Goal: Transaction & Acquisition: Purchase product/service

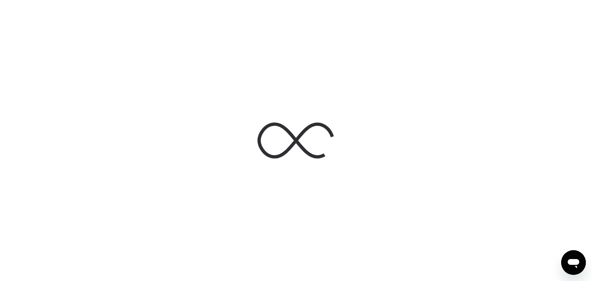
click at [285, 160] on icon at bounding box center [295, 140] width 77 height 77
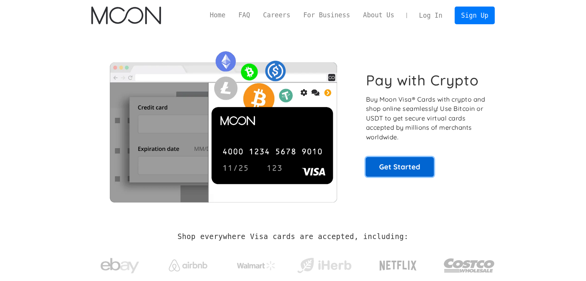
click at [427, 173] on link "Get Started" at bounding box center [400, 166] width 68 height 19
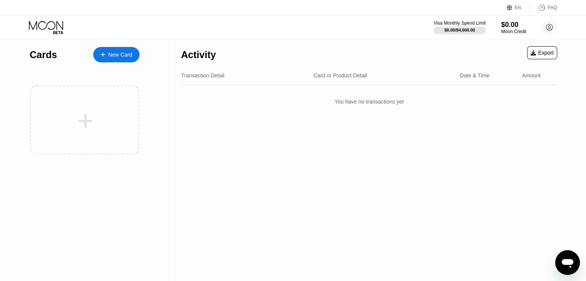
click at [112, 61] on div "New Card" at bounding box center [116, 54] width 46 height 15
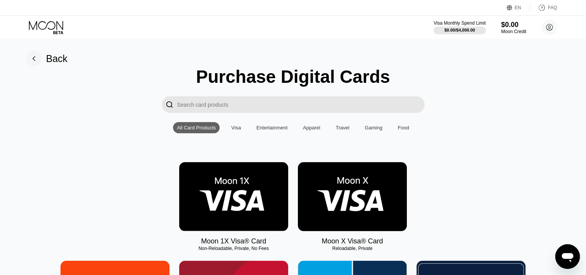
click at [259, 227] on img at bounding box center [233, 196] width 109 height 69
click at [242, 133] on div "Visa" at bounding box center [235, 127] width 17 height 11
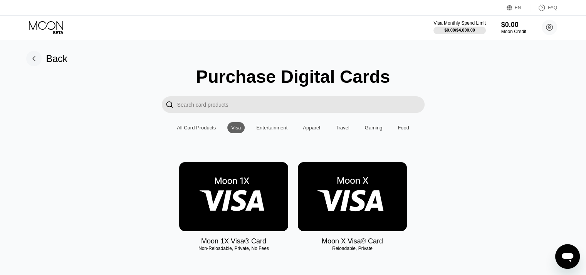
click at [386, 179] on img at bounding box center [352, 196] width 109 height 69
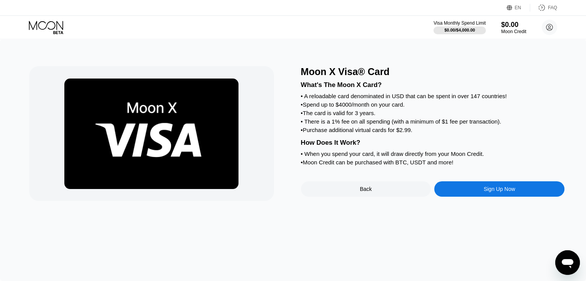
click at [490, 197] on div "Sign Up Now" at bounding box center [499, 188] width 130 height 15
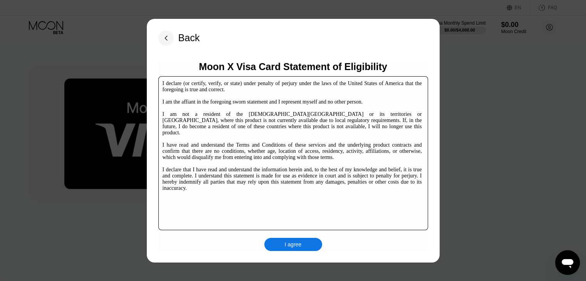
click at [392, 191] on div "I declare (or certify, verify, or state) under penalty of perjury under the law…" at bounding box center [293, 153] width 270 height 154
click at [165, 44] on div "Back Moon X Visa Card Statement of Eligibility I declare (or certify, verify, o…" at bounding box center [293, 141] width 293 height 244
click at [165, 42] on rect at bounding box center [165, 37] width 15 height 15
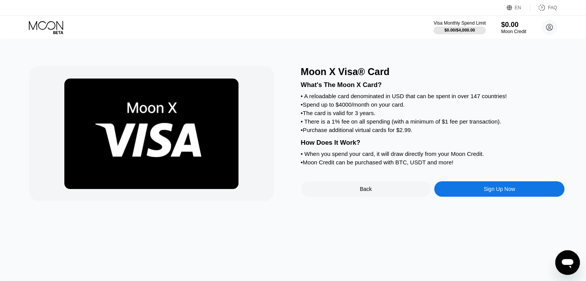
click at [59, 27] on icon at bounding box center [47, 27] width 36 height 13
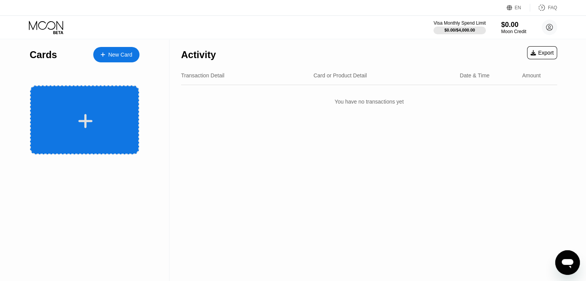
click at [125, 95] on div at bounding box center [84, 120] width 109 height 69
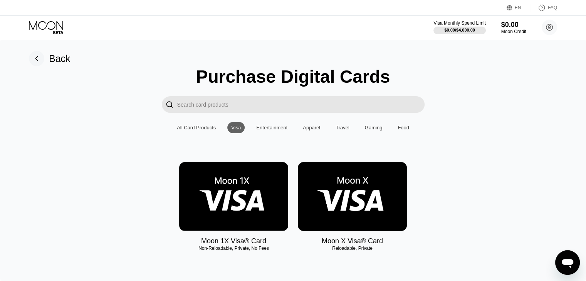
click at [20, 54] on div "Back Purchase Digital Cards  All Card Products Visa Entertainment Apparel Trav…" at bounding box center [293, 160] width 586 height 242
click at [37, 57] on icon at bounding box center [36, 59] width 2 height 4
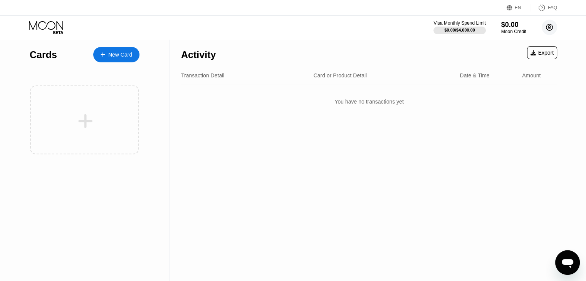
click at [542, 29] on circle at bounding box center [549, 27] width 15 height 15
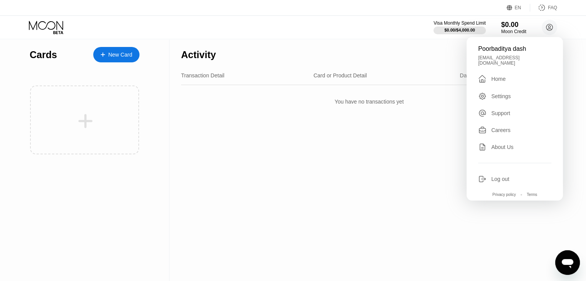
click at [407, 130] on div "Activity Export Transaction Detail Card or Product Detail Date & Time Amount Yo…" at bounding box center [368, 160] width 399 height 242
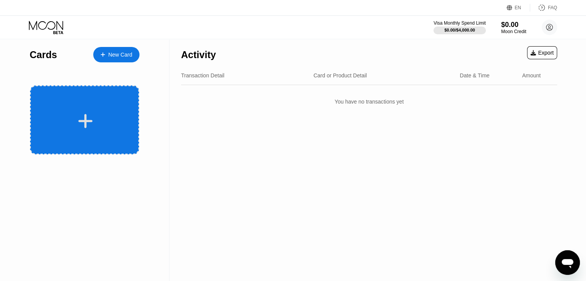
click at [115, 105] on div at bounding box center [84, 120] width 109 height 69
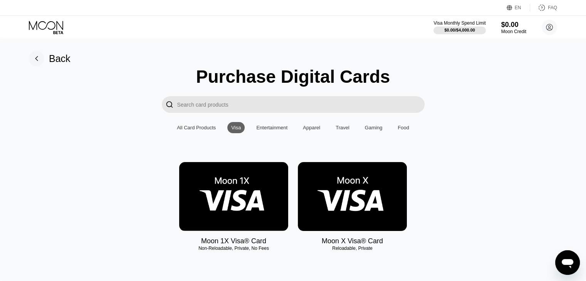
click at [36, 55] on rect at bounding box center [36, 58] width 15 height 15
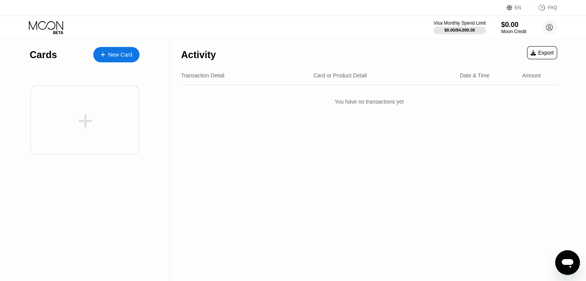
click at [530, 77] on div "Amount" at bounding box center [531, 75] width 18 height 6
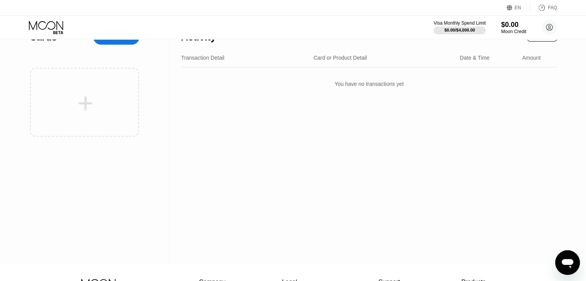
scroll to position [117, 0]
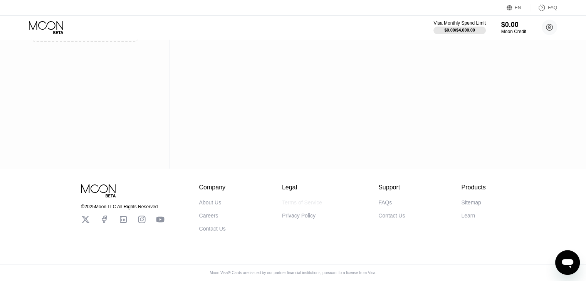
click at [305, 200] on div "Terms of Service" at bounding box center [302, 203] width 40 height 6
click at [45, 23] on icon at bounding box center [47, 27] width 36 height 13
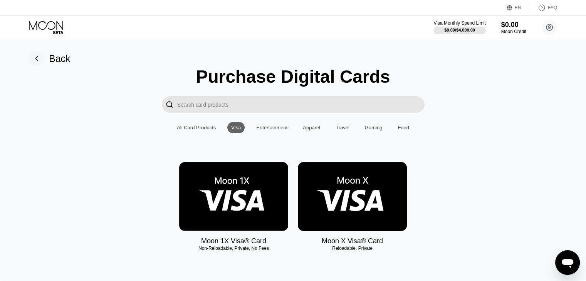
click at [358, 178] on img at bounding box center [352, 196] width 109 height 69
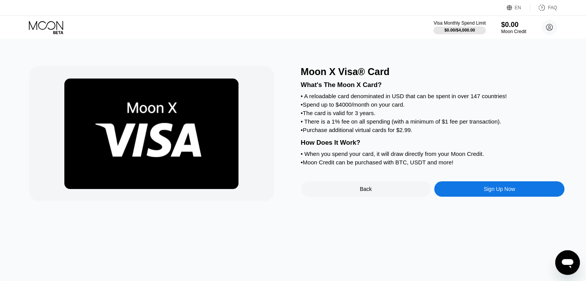
click at [510, 197] on div "Sign Up Now" at bounding box center [499, 188] width 130 height 15
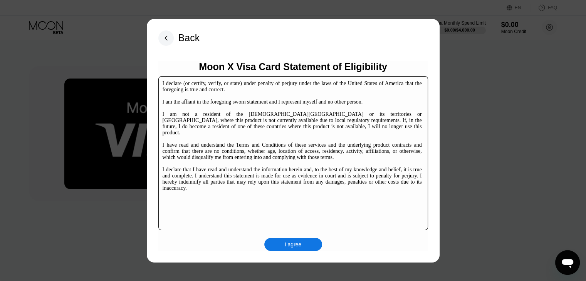
click at [306, 244] on div "I agree" at bounding box center [293, 244] width 58 height 13
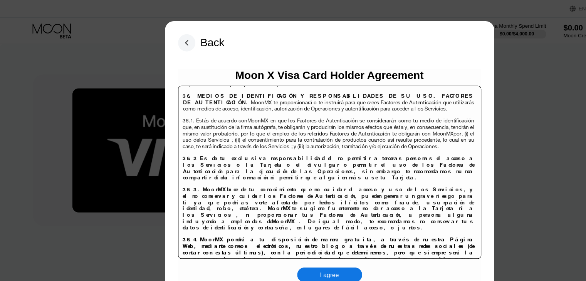
scroll to position [4997, 0]
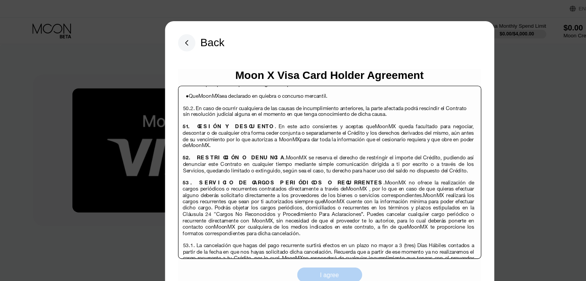
click at [316, 238] on div "I agree" at bounding box center [293, 244] width 58 height 13
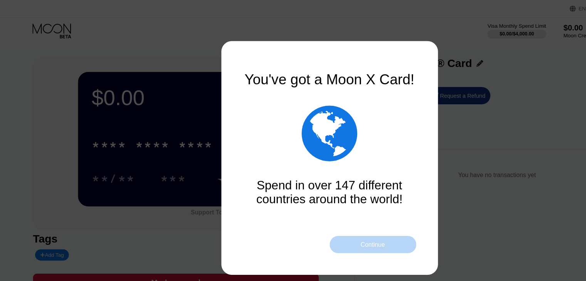
click at [321, 221] on div "Continue" at bounding box center [331, 217] width 77 height 15
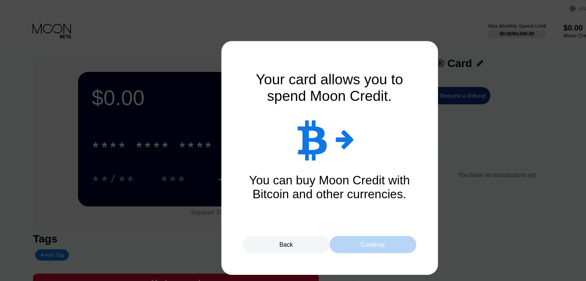
click at [321, 221] on div "Continue" at bounding box center [331, 217] width 77 height 15
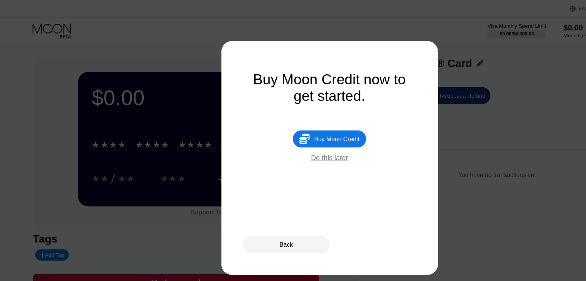
click at [307, 144] on div "Do this later" at bounding box center [293, 140] width 33 height 7
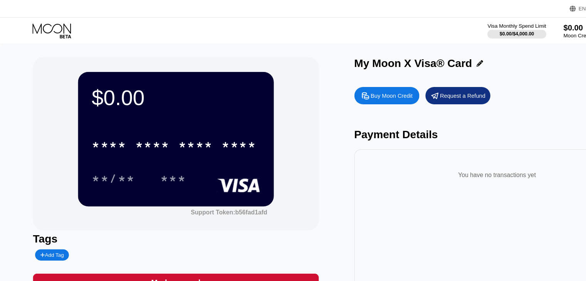
click at [188, 116] on div "* * * * * * * * * * * * ****" at bounding box center [156, 126] width 149 height 26
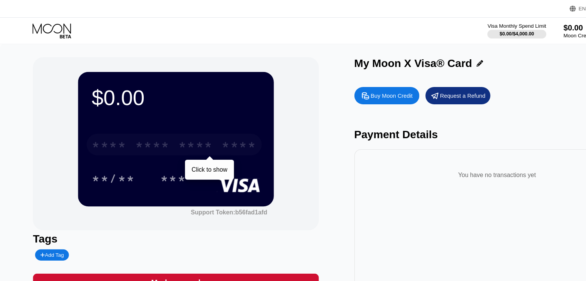
click at [192, 138] on div "* * * * * * * * * * * * ****" at bounding box center [155, 128] width 156 height 19
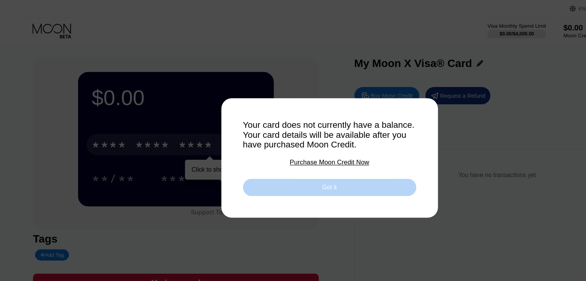
click at [246, 165] on div "Got it" at bounding box center [293, 166] width 154 height 15
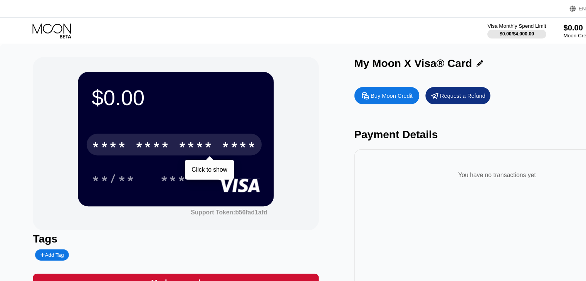
click at [344, 88] on div "Buy Moon Credit" at bounding box center [348, 85] width 37 height 7
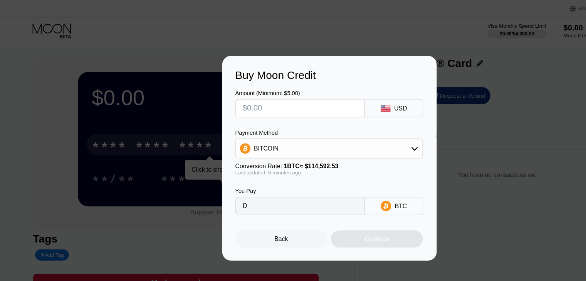
click at [253, 92] on input "text" at bounding box center [267, 96] width 102 height 15
type input "$1"
type input "0.00000874"
type input "0"
click at [366, 97] on div "USD" at bounding box center [350, 96] width 52 height 16
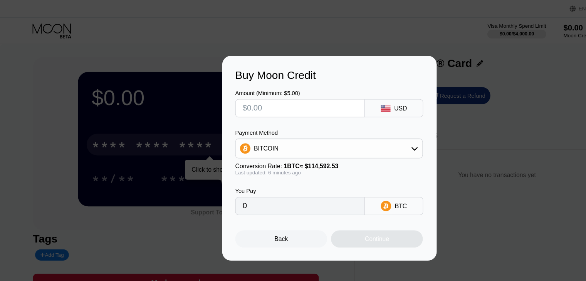
click at [356, 97] on div "USD" at bounding box center [357, 96] width 12 height 6
click at [287, 89] on input "text" at bounding box center [267, 96] width 102 height 15
click at [335, 136] on div "BITCOIN" at bounding box center [293, 131] width 166 height 15
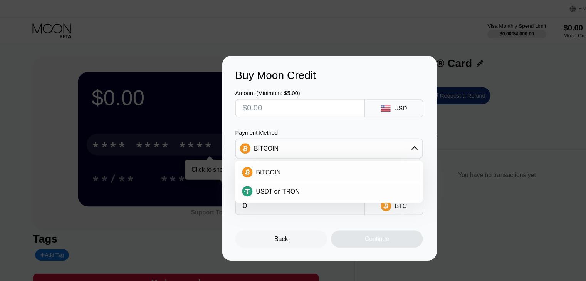
click at [313, 109] on div "Amount (Minimum: $5.00) USD Payment Method BITCOIN BITCOIN USDT on TRON Convers…" at bounding box center [293, 131] width 168 height 119
click at [257, 219] on div "Back" at bounding box center [250, 212] width 82 height 15
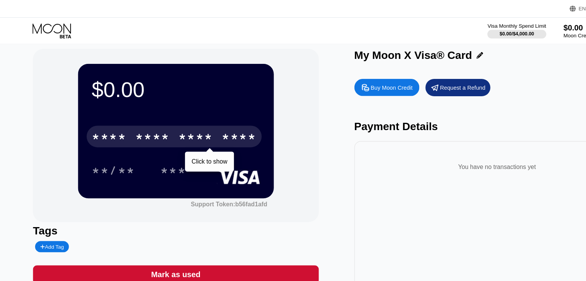
scroll to position [7, 0]
drag, startPoint x: 366, startPoint y: 83, endPoint x: 392, endPoint y: 98, distance: 30.7
click at [392, 98] on div "Buy Moon Credit Request a Refund Payment Details You have no transactions yet" at bounding box center [442, 163] width 254 height 194
click at [508, 29] on div "Moon Credit" at bounding box center [514, 31] width 26 height 5
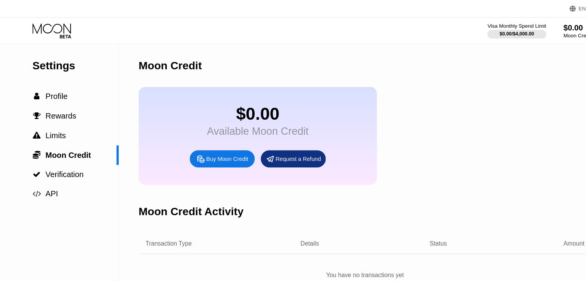
click at [196, 120] on div "Available Moon Credit" at bounding box center [229, 116] width 90 height 11
click at [43, 159] on span "Verification" at bounding box center [57, 155] width 34 height 8
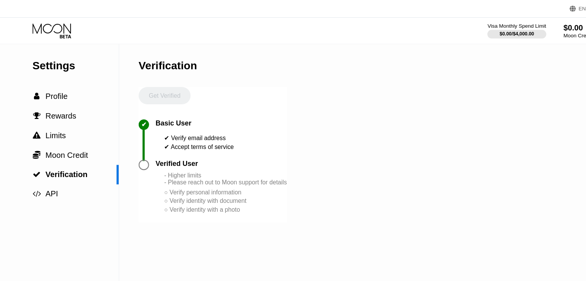
click at [134, 151] on div at bounding box center [130, 146] width 15 height 9
click at [129, 151] on div at bounding box center [127, 146] width 9 height 9
click at [158, 91] on div "Get Verified" at bounding box center [146, 91] width 46 height 29
click at [44, 179] on div " API" at bounding box center [53, 172] width 106 height 17
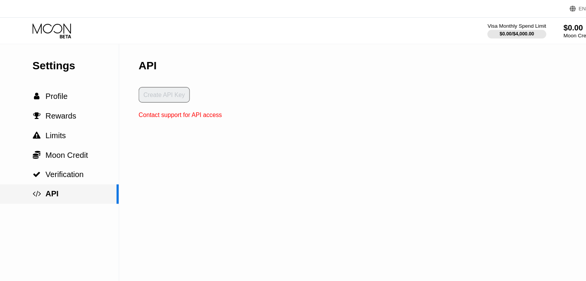
click at [53, 167] on div " API" at bounding box center [53, 172] width 106 height 17
click at [54, 164] on div " Verification" at bounding box center [53, 155] width 106 height 17
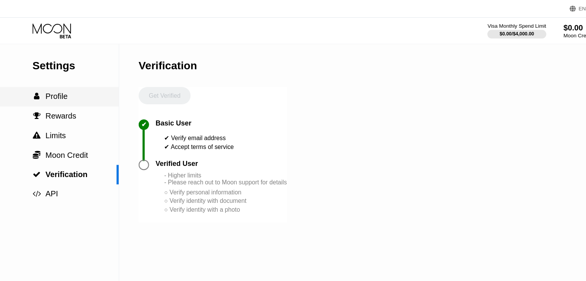
click at [57, 94] on div " Profile" at bounding box center [53, 85] width 106 height 17
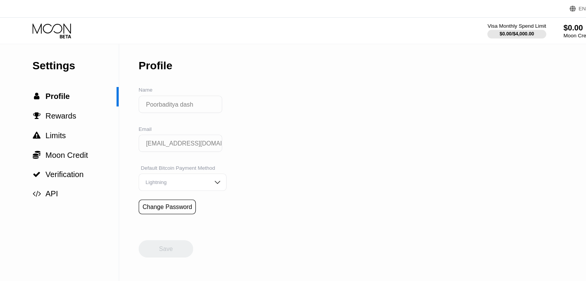
click at [146, 165] on div "Lightning" at bounding box center [156, 161] width 58 height 5
click at [163, 164] on div "Lightning" at bounding box center [156, 161] width 58 height 5
click at [243, 145] on div "Settings  Profile  Rewards  Limits  Moon Credit  Verification  API Profil…" at bounding box center [293, 160] width 586 height 242
drag, startPoint x: 450, startPoint y: 33, endPoint x: 431, endPoint y: 53, distance: 27.3
click at [431, 53] on div "EN Language Select an item Save FAQ Visa Monthly Spend Limit $0.00 / $4,000.00 …" at bounding box center [293, 140] width 586 height 281
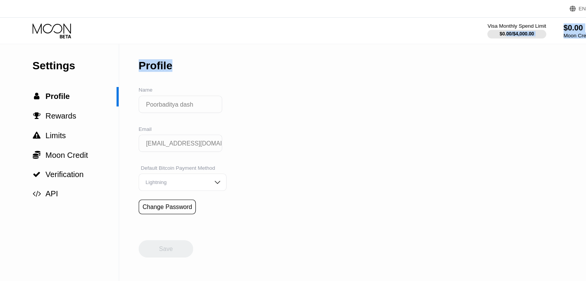
click at [520, 55] on div "Settings  Profile  Rewards  Limits  Moon Credit  Verification  API Profil…" at bounding box center [293, 160] width 586 height 242
click at [64, 128] on div " Limits" at bounding box center [53, 120] width 106 height 17
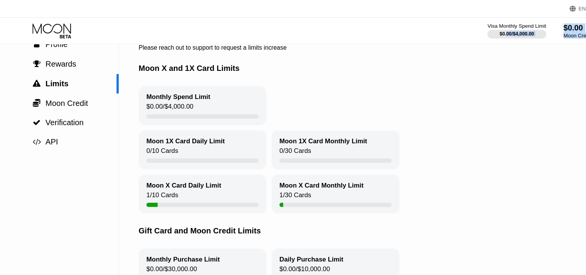
scroll to position [45, 0]
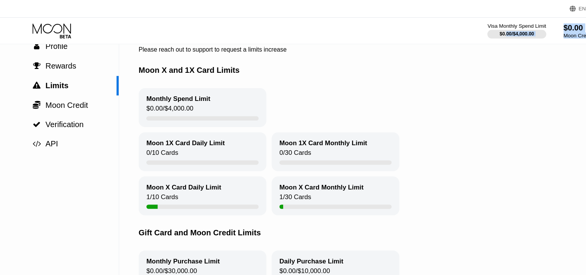
click at [173, 107] on div at bounding box center [180, 105] width 100 height 4
click at [68, 59] on div " Rewards" at bounding box center [53, 59] width 106 height 8
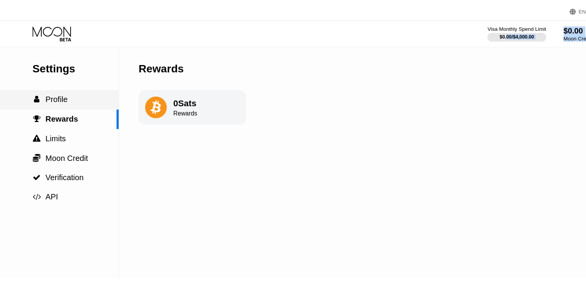
scroll to position [14, 0]
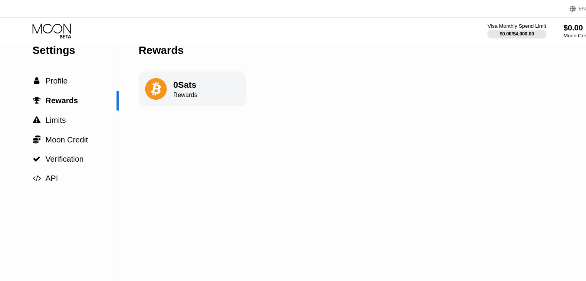
click at [174, 80] on div "0 Sats" at bounding box center [164, 75] width 21 height 9
click at [149, 80] on div "0 Sats Rewards" at bounding box center [171, 79] width 96 height 31
drag, startPoint x: 103, startPoint y: 91, endPoint x: 101, endPoint y: 70, distance: 21.3
click at [101, 70] on div "Settings  Profile  Rewards  Limits  Moon Credit  Verification  API" at bounding box center [53, 96] width 106 height 142
click at [103, 70] on div " Profile" at bounding box center [53, 72] width 106 height 8
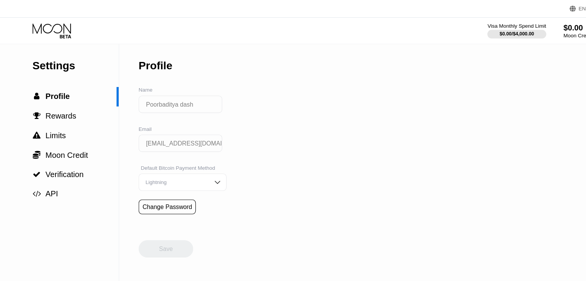
click at [45, 23] on icon at bounding box center [47, 27] width 36 height 13
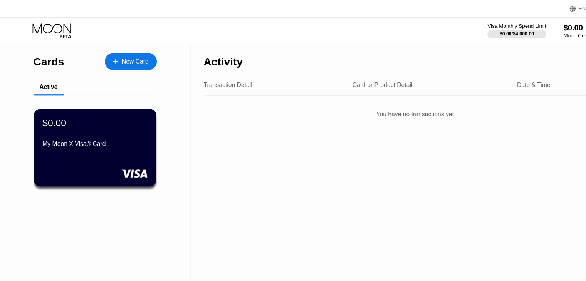
click at [103, 57] on div "New Card" at bounding box center [116, 54] width 46 height 15
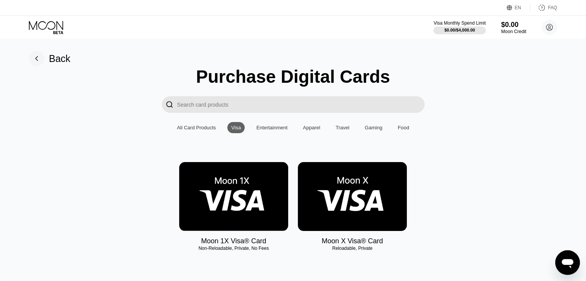
click at [280, 133] on div "Entertainment" at bounding box center [271, 127] width 39 height 11
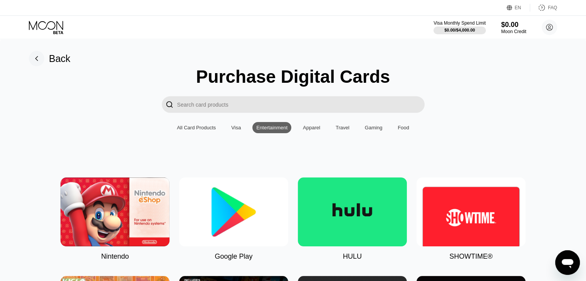
click at [361, 210] on img at bounding box center [352, 212] width 109 height 69
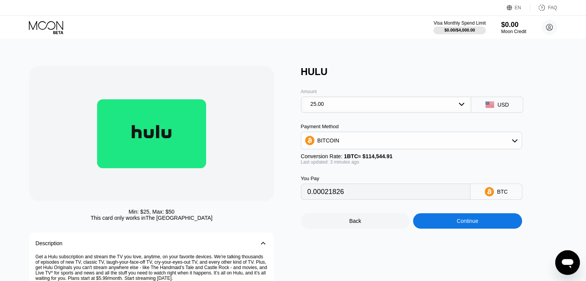
type input "0.00021832"
click at [311, 110] on div "25.00" at bounding box center [386, 104] width 165 height 12
click at [231, 173] on div at bounding box center [151, 133] width 244 height 135
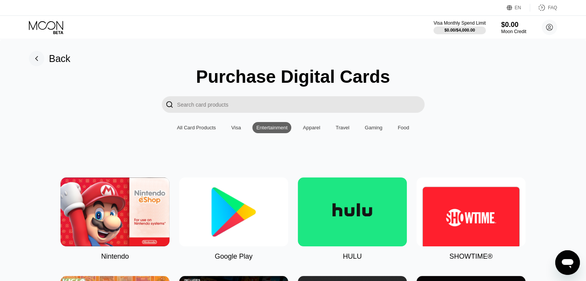
click at [128, 224] on img at bounding box center [114, 212] width 109 height 69
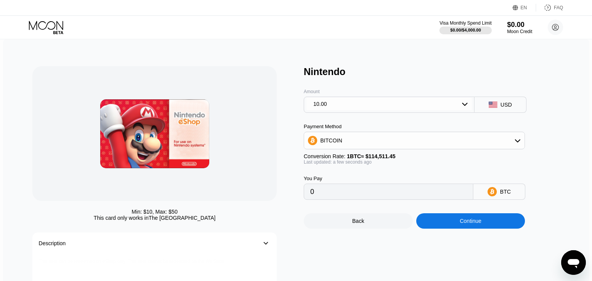
type input "0.00008733"
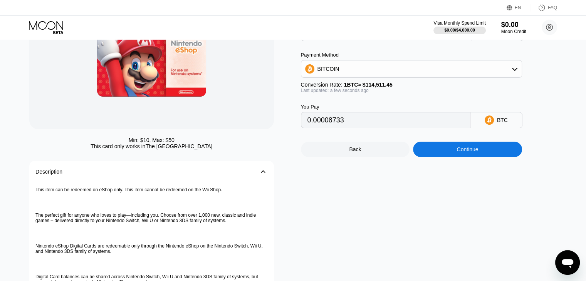
scroll to position [69, 0]
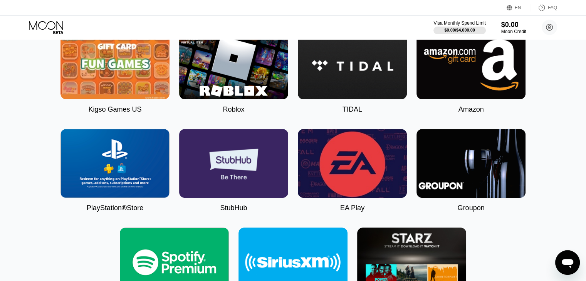
scroll to position [249, 0]
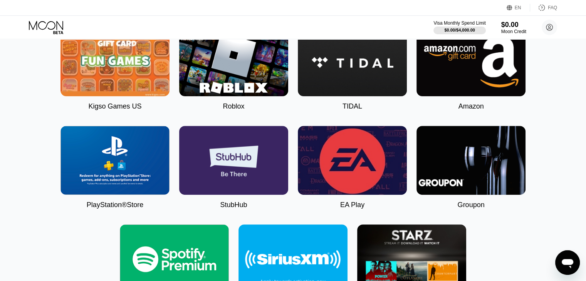
click at [514, 51] on img at bounding box center [470, 61] width 109 height 69
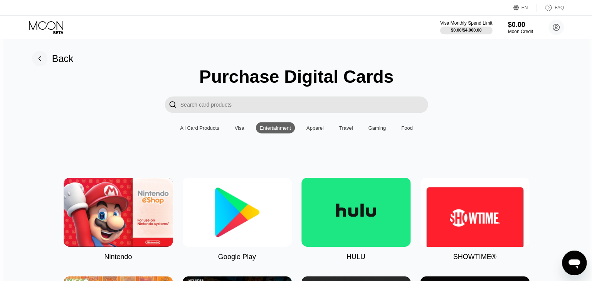
type input "0"
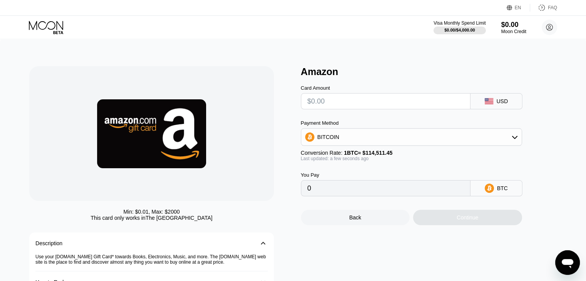
click at [439, 178] on div "You Pay" at bounding box center [385, 175] width 169 height 6
click at [423, 207] on div "Back Continue" at bounding box center [424, 210] width 247 height 29
click at [367, 104] on input "text" at bounding box center [385, 101] width 156 height 15
type input "$2"
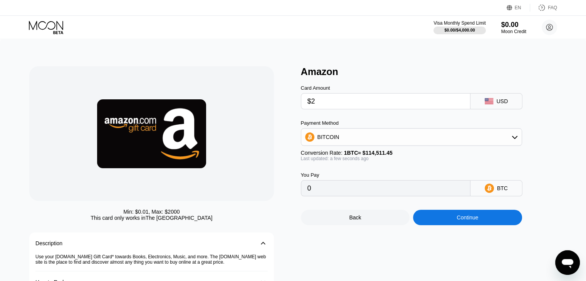
type input "0.00001747"
type input "$23"
type input "0.00020086"
type input "$233"
type input "0.00203474"
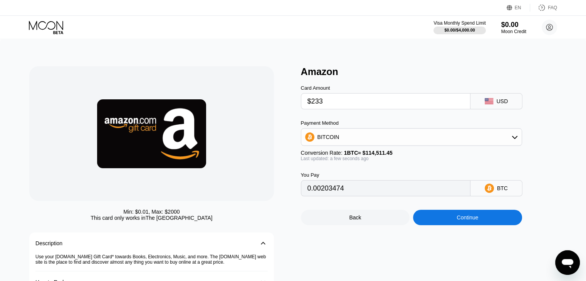
type input "$2332"
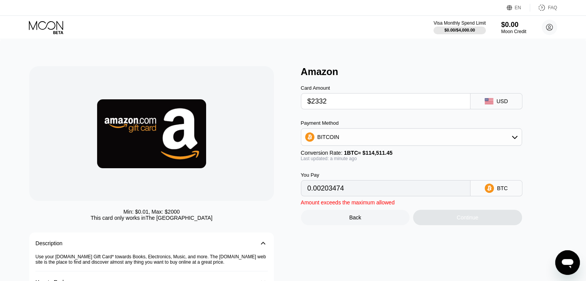
type input "0.02036478"
type input "$233"
type input "0.00203474"
type input "$23"
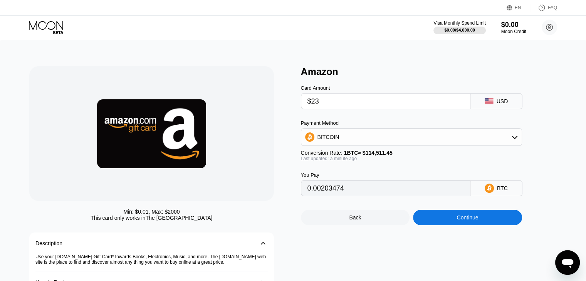
type input "0.00020086"
type input "$2"
type input "0.00001747"
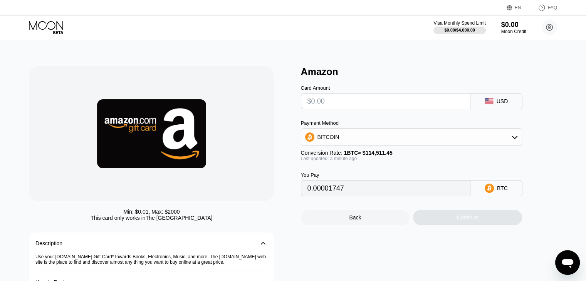
type input "0"
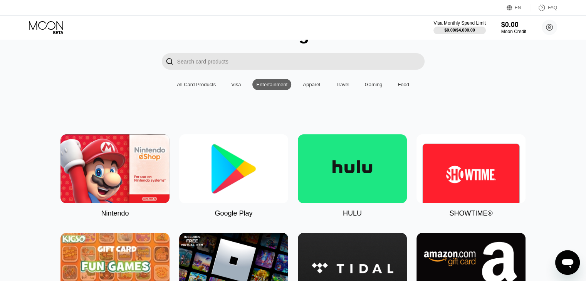
scroll to position [50, 0]
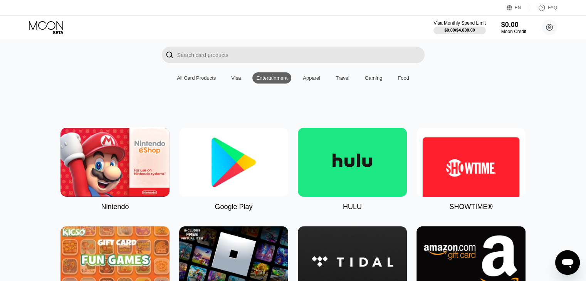
click at [374, 84] on div "Gaming" at bounding box center [373, 77] width 25 height 11
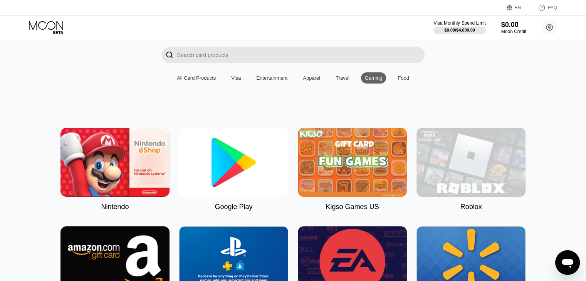
click at [434, 156] on img at bounding box center [470, 162] width 109 height 69
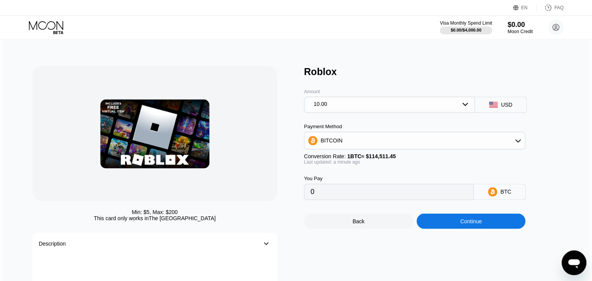
type input "0.00008733"
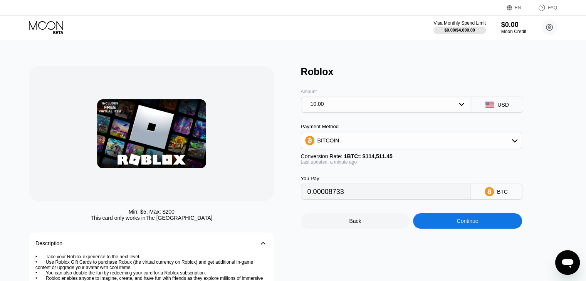
click at [55, 27] on icon at bounding box center [47, 27] width 36 height 13
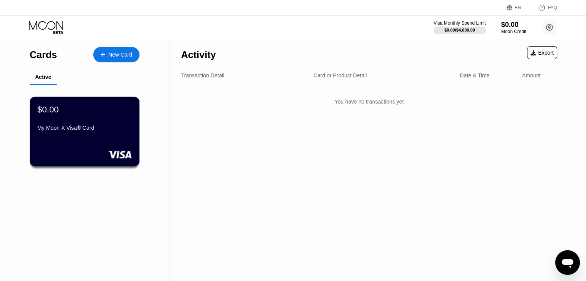
click at [69, 161] on div "$0.00 My Moon X Visa® Card" at bounding box center [85, 132] width 110 height 70
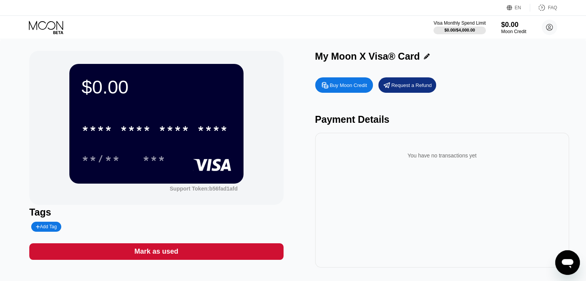
click at [344, 99] on div "Buy Moon Credit Request a Refund Payment Details You have no transactions yet" at bounding box center [442, 171] width 254 height 194
click at [342, 95] on div "Buy Moon Credit Request a Refund Payment Details You have no transactions yet" at bounding box center [442, 171] width 254 height 194
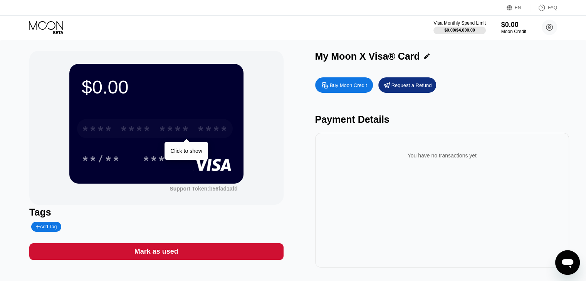
click at [180, 128] on div "* * * *" at bounding box center [174, 130] width 31 height 12
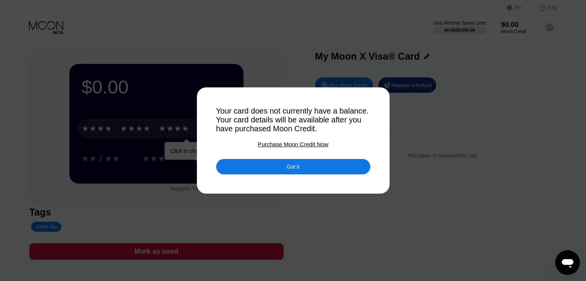
click at [298, 144] on div "Purchase Moon Credit Now" at bounding box center [293, 144] width 70 height 7
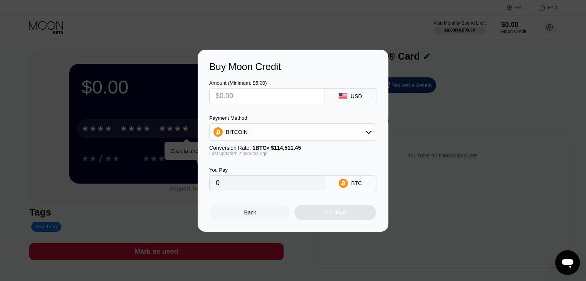
click at [277, 96] on input "text" at bounding box center [267, 96] width 102 height 15
type input "$2"
type input "0.00001747"
type input "$2.3"
type input "0.00002009"
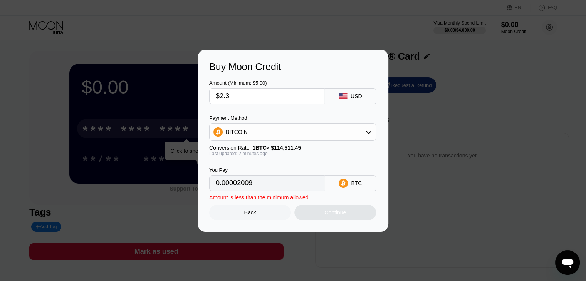
type input "$2.33"
type input "0.00002035"
type input "$2.333"
type input "0.00002038"
type input "$2.33"
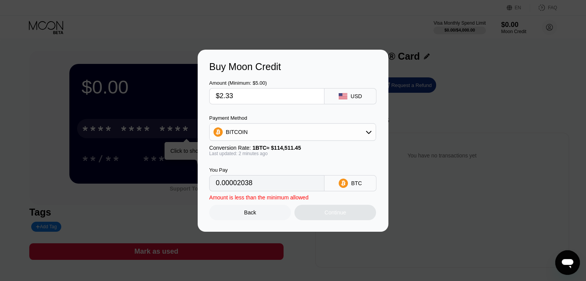
type input "0.00002035"
type input "$2.3"
type input "0.00002009"
type input "$2."
type input "0.00001747"
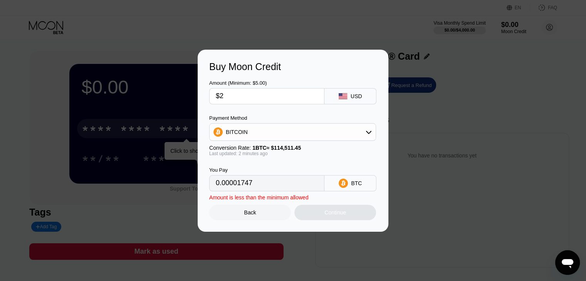
type input "$23"
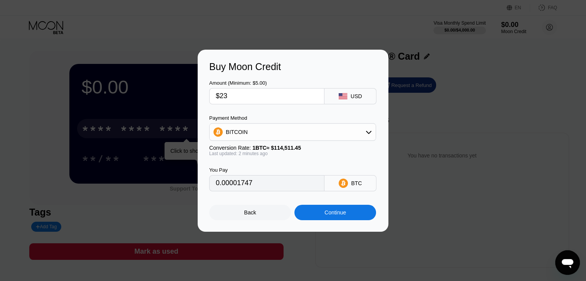
type input "0.00020086"
type input "$2"
type input "0"
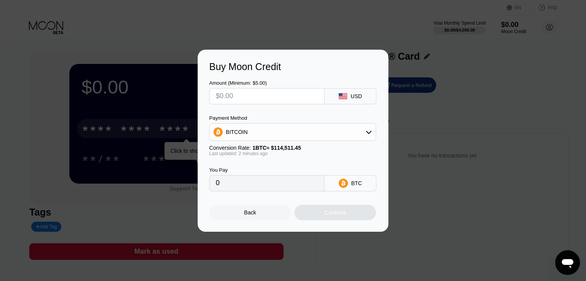
type input "$3"
type input "0.00002620"
type input "0"
type input "$4"
type input "0.00003494"
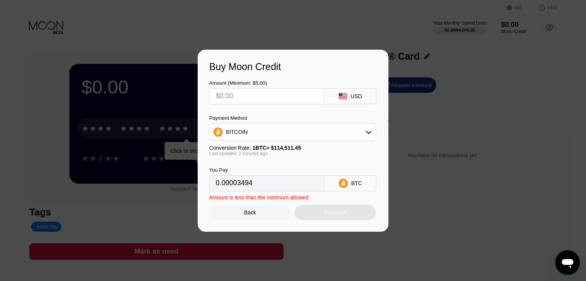
type input "0"
type input "$6"
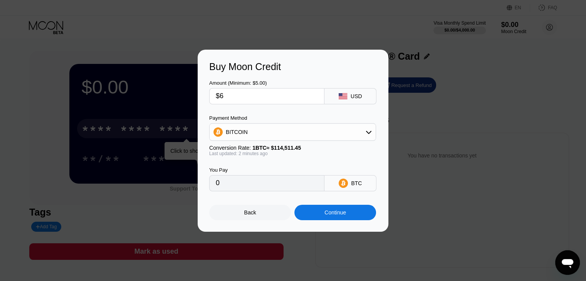
type input "0.00005240"
type input "$6"
type input "0"
type input "$5"
type input "0.00004367"
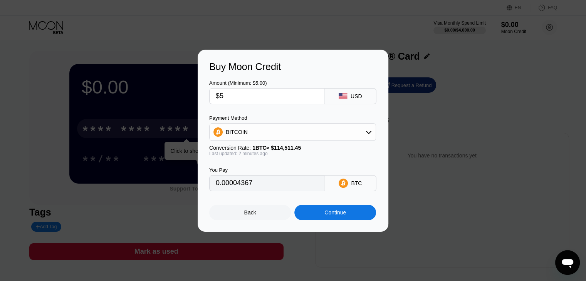
type input "$5"
click at [310, 213] on div "Continue" at bounding box center [335, 212] width 82 height 15
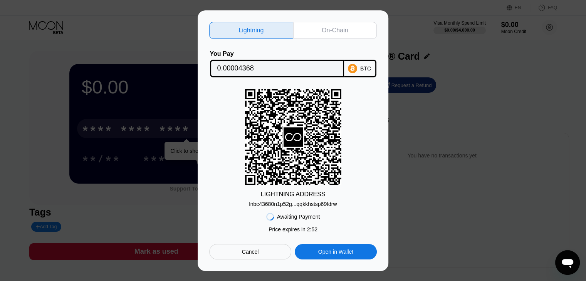
click at [262, 250] on div "Cancel" at bounding box center [250, 251] width 82 height 15
